Goal: Task Accomplishment & Management: Use online tool/utility

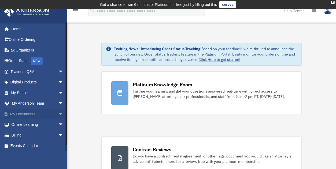
click at [58, 116] on span "arrow_drop_down" at bounding box center [63, 114] width 11 height 11
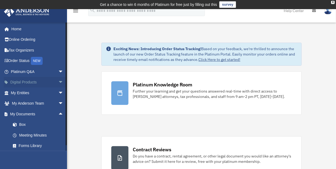
click at [58, 81] on span "arrow_drop_down" at bounding box center [63, 82] width 11 height 11
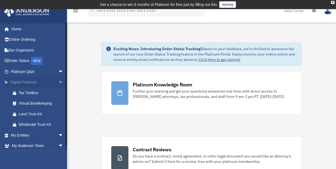
click at [21, 81] on link "Digital Products arrow_drop_up" at bounding box center [38, 82] width 68 height 11
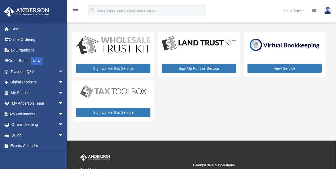
click at [57, 136] on div "[EMAIL_ADDRESS][DOMAIN_NAME] Sign Out [EMAIL_ADDRESS][DOMAIN_NAME] Home Online …" at bounding box center [33, 106] width 67 height 169
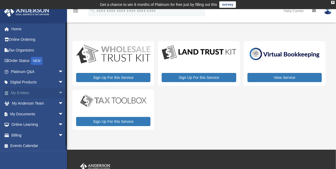
click at [58, 91] on span "arrow_drop_down" at bounding box center [63, 92] width 11 height 11
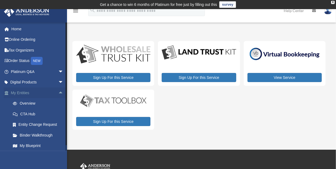
click at [26, 93] on link "My Entities arrow_drop_up" at bounding box center [38, 92] width 68 height 11
click at [29, 105] on link "Overview" at bounding box center [40, 103] width 64 height 11
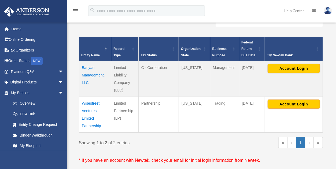
scroll to position [113, 0]
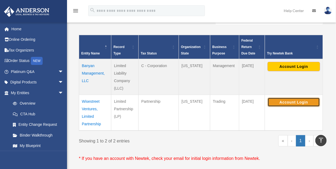
click at [294, 101] on button "Account Login" at bounding box center [293, 102] width 52 height 9
click at [268, 87] on td "Account Login" at bounding box center [293, 77] width 58 height 36
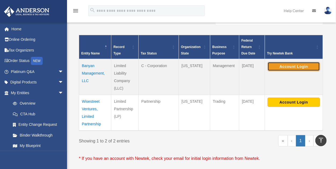
click at [295, 66] on button "Account Login" at bounding box center [293, 66] width 52 height 9
click at [305, 84] on td "Account Login" at bounding box center [293, 77] width 58 height 36
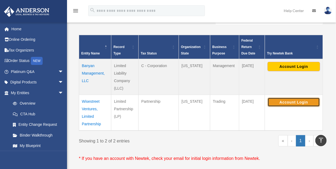
click at [290, 102] on button "Account Login" at bounding box center [293, 102] width 52 height 9
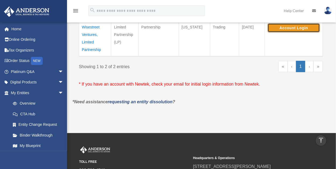
scroll to position [189, 0]
